Goal: Find contact information: Find contact information

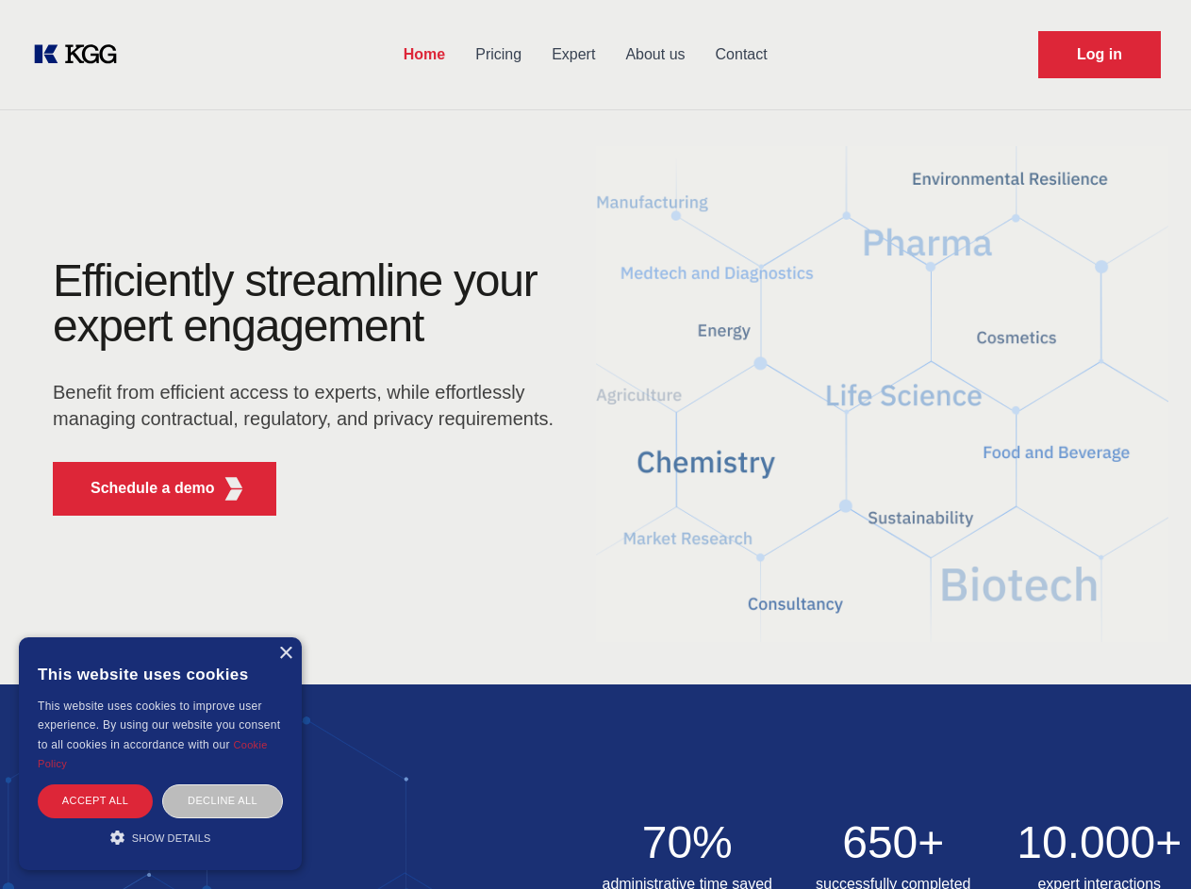
click at [595, 444] on div "Efficiently streamline your expert engagement Benefit from efficient access to …" at bounding box center [309, 394] width 573 height 272
click at [141, 488] on p "Schedule a demo" at bounding box center [153, 488] width 124 height 23
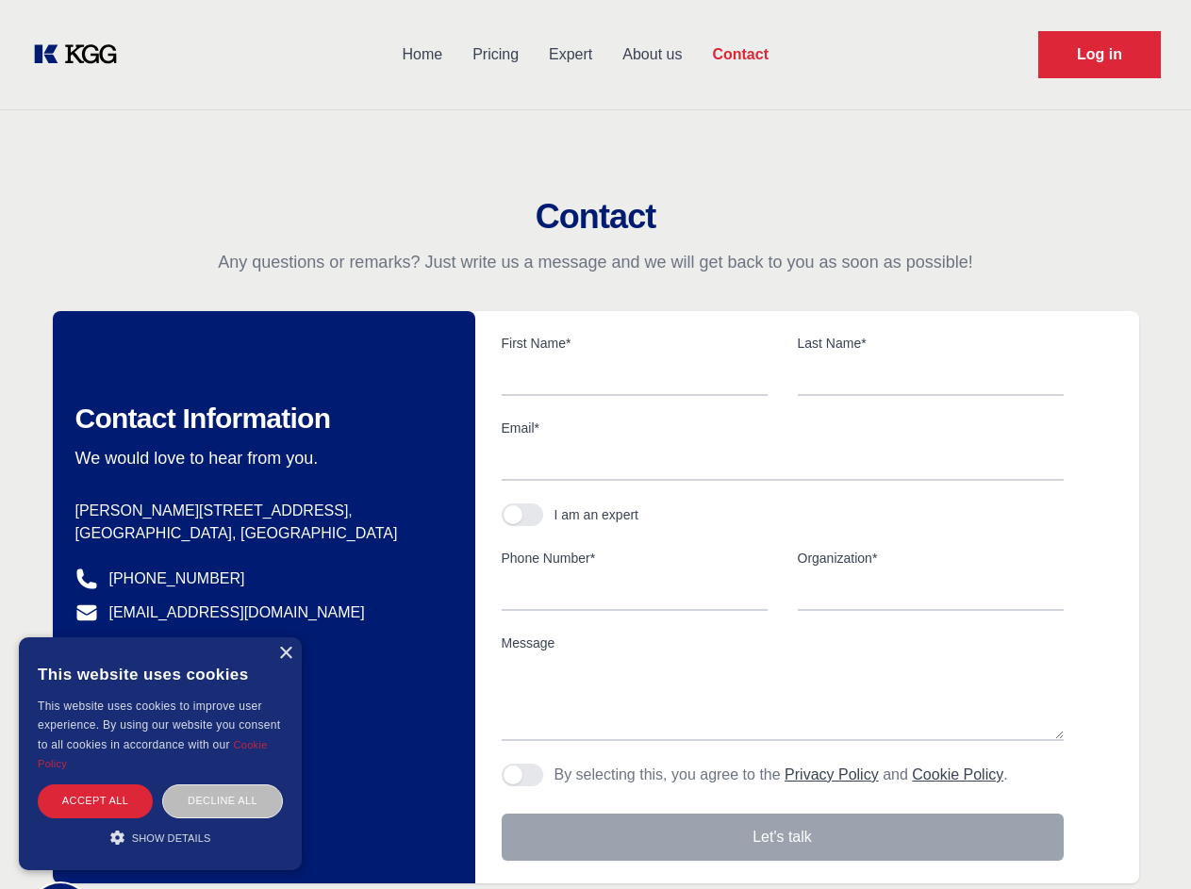
click at [285, 653] on div "× This website uses cookies This website uses cookies to improve user experienc…" at bounding box center [160, 753] width 283 height 233
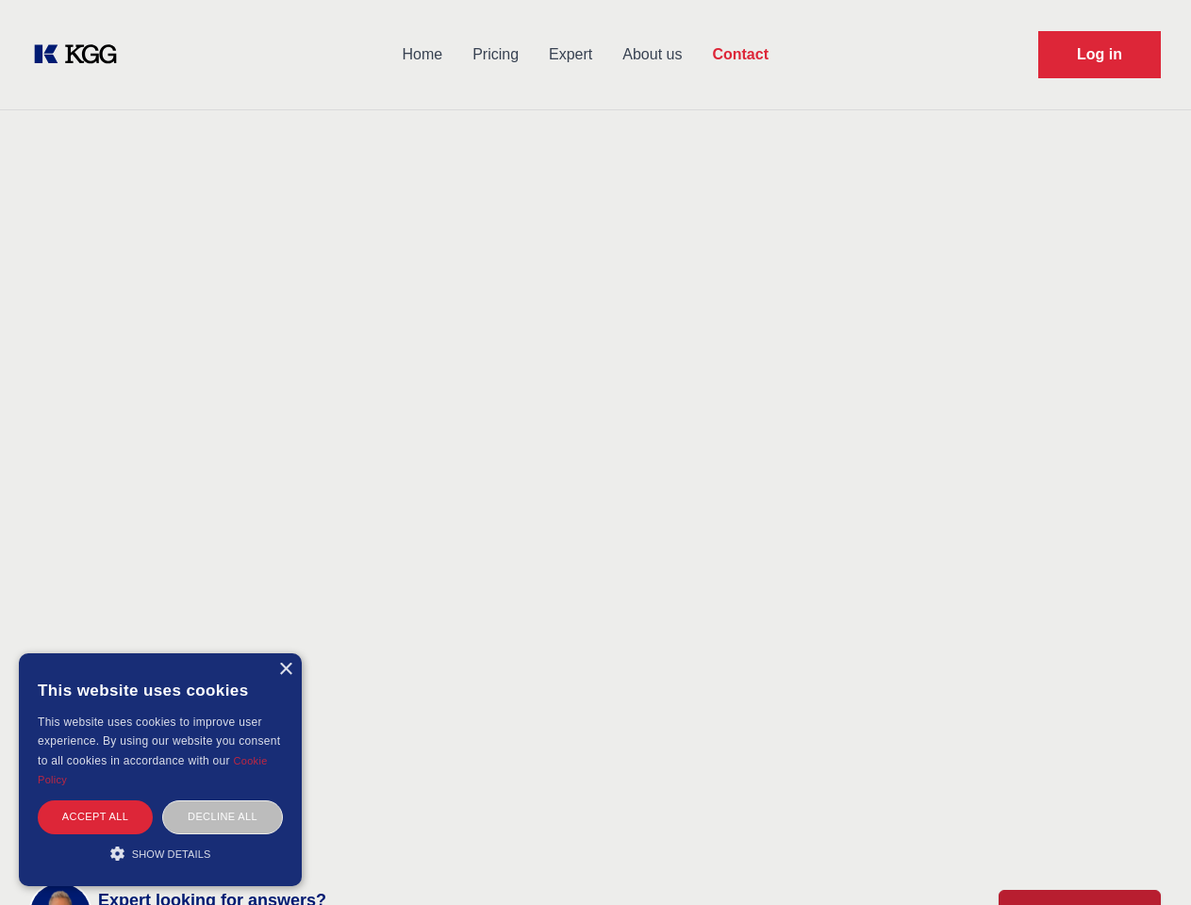
click at [95, 800] on div "Accept all" at bounding box center [95, 816] width 115 height 33
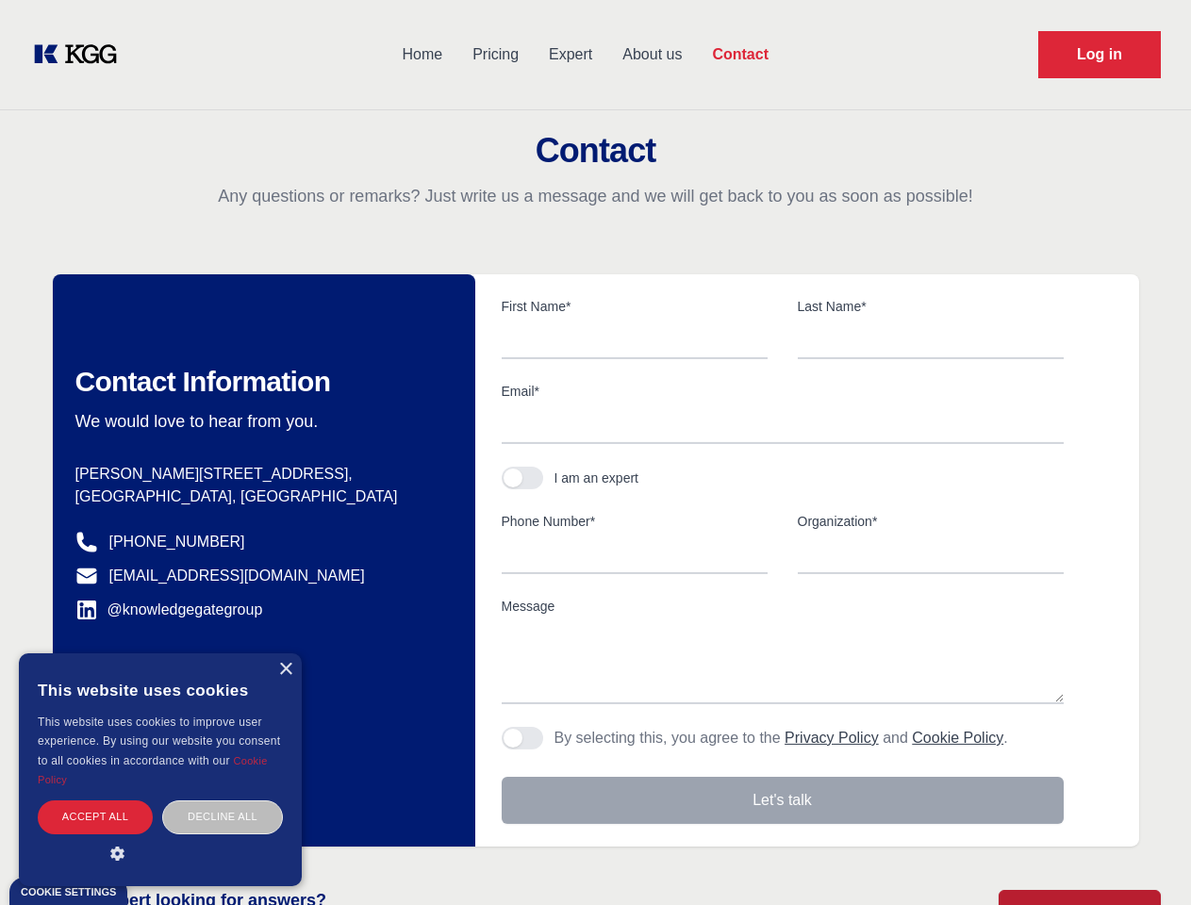
click at [222, 800] on div "Decline all" at bounding box center [222, 816] width 121 height 33
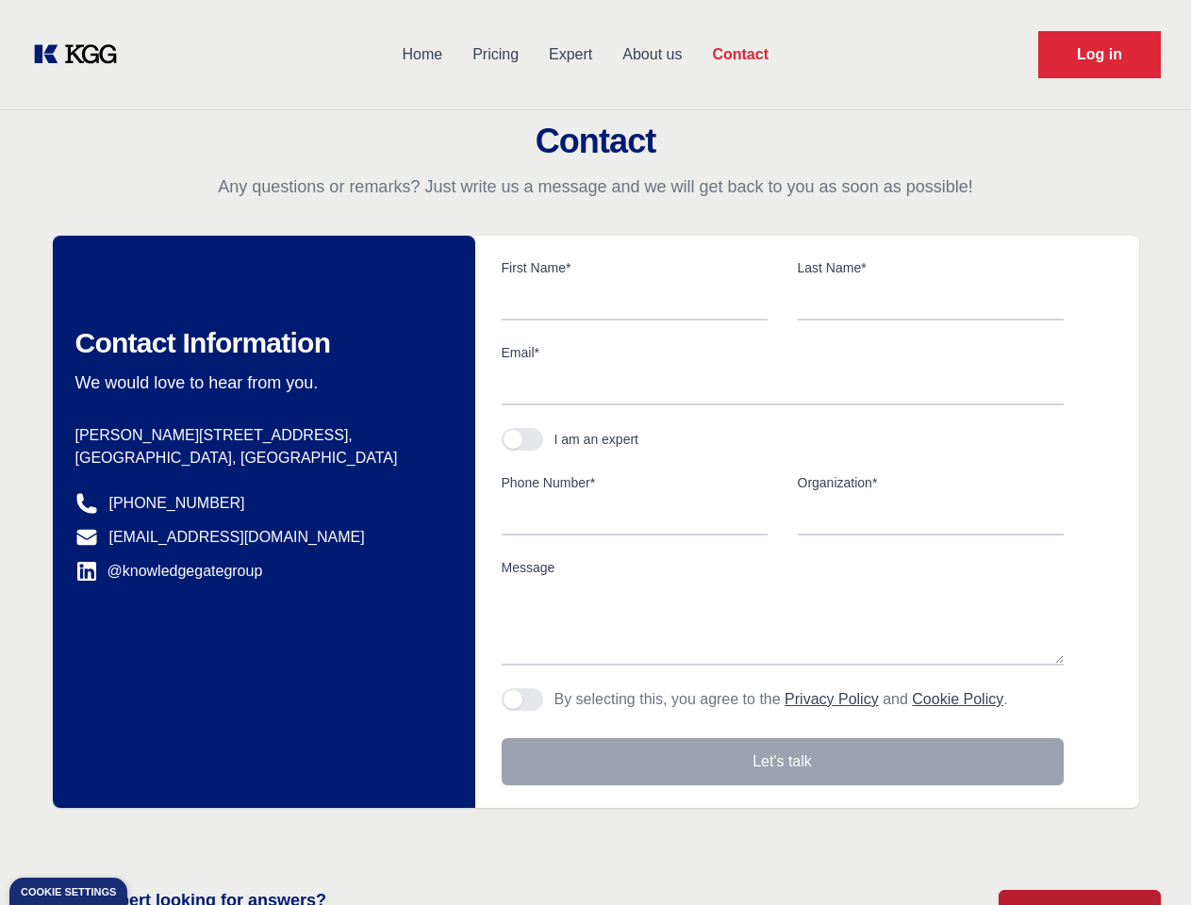
click at [160, 837] on main "Contact Any questions or remarks? Just write us a message and we will get back …" at bounding box center [595, 490] width 1191 height 981
